Goal: Task Accomplishment & Management: Complete application form

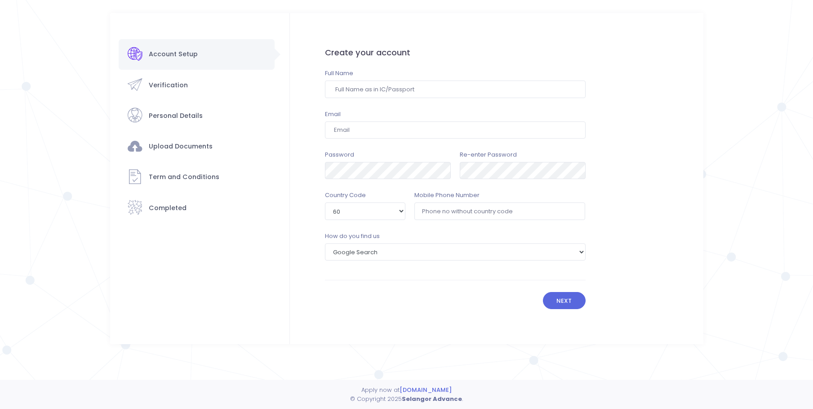
click at [202, 148] on div "Account Setup Verification" at bounding box center [197, 131] width 156 height 184
click at [180, 84] on div "Account Setup Verification" at bounding box center [197, 131] width 156 height 184
click at [452, 388] on link "[DOMAIN_NAME]" at bounding box center [426, 389] width 52 height 9
